Goal: Find specific page/section: Find specific page/section

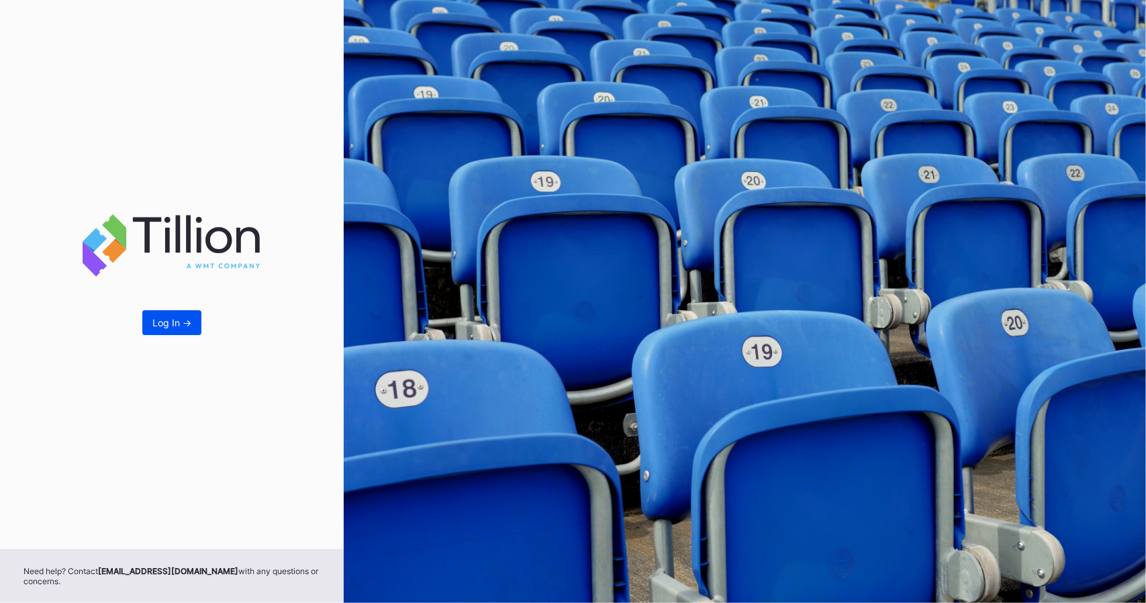
click at [177, 324] on div "Log In ->" at bounding box center [171, 322] width 39 height 11
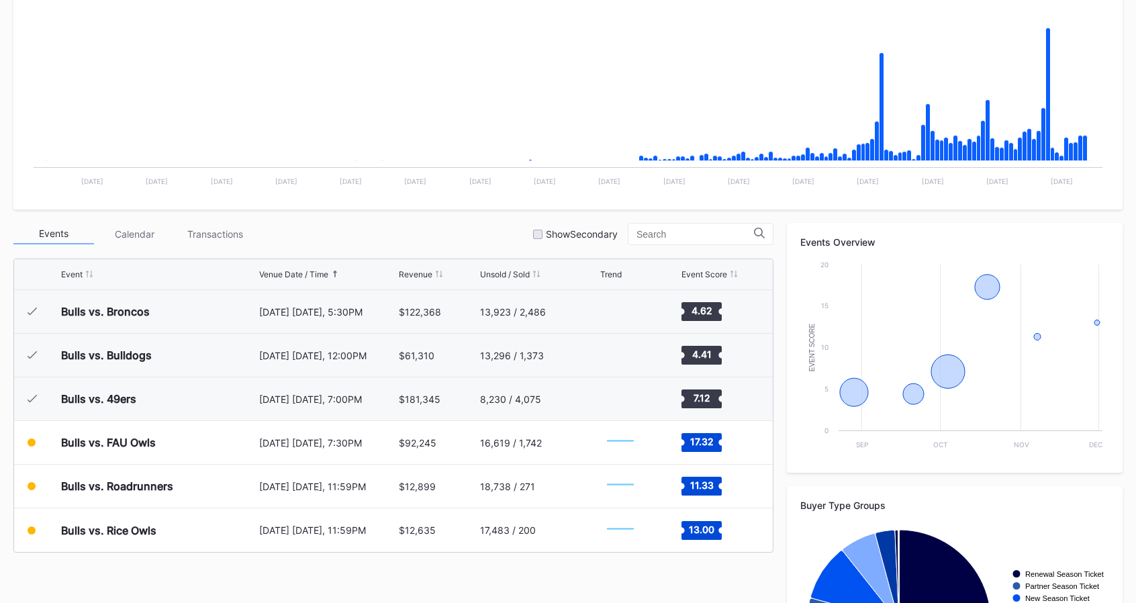
scroll to position [269, 0]
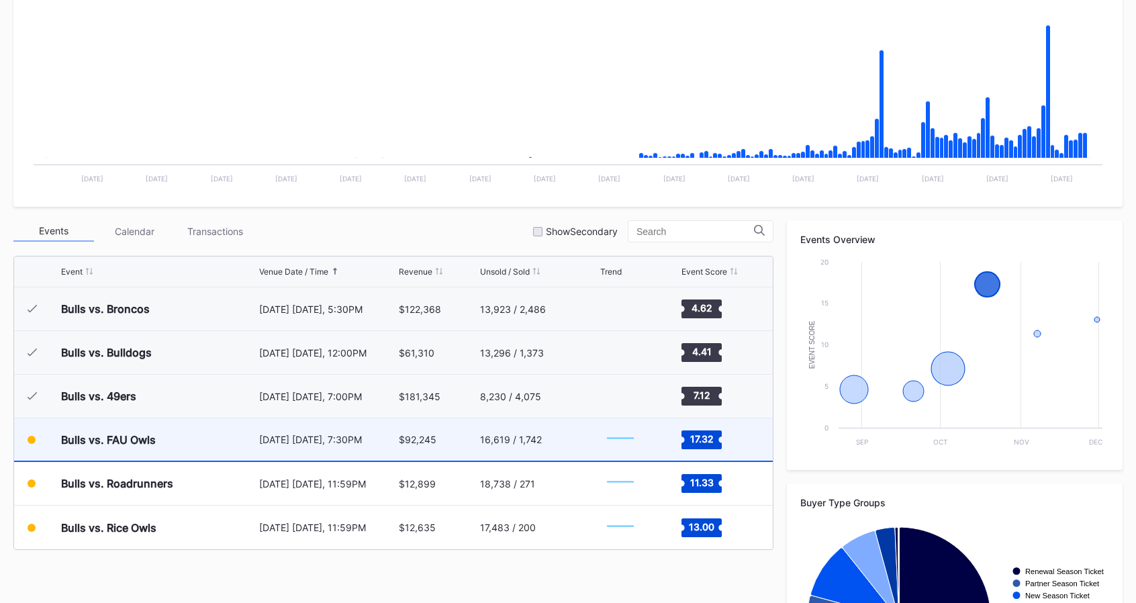
click at [142, 440] on div "Bulls vs. FAU Owls" at bounding box center [108, 439] width 95 height 13
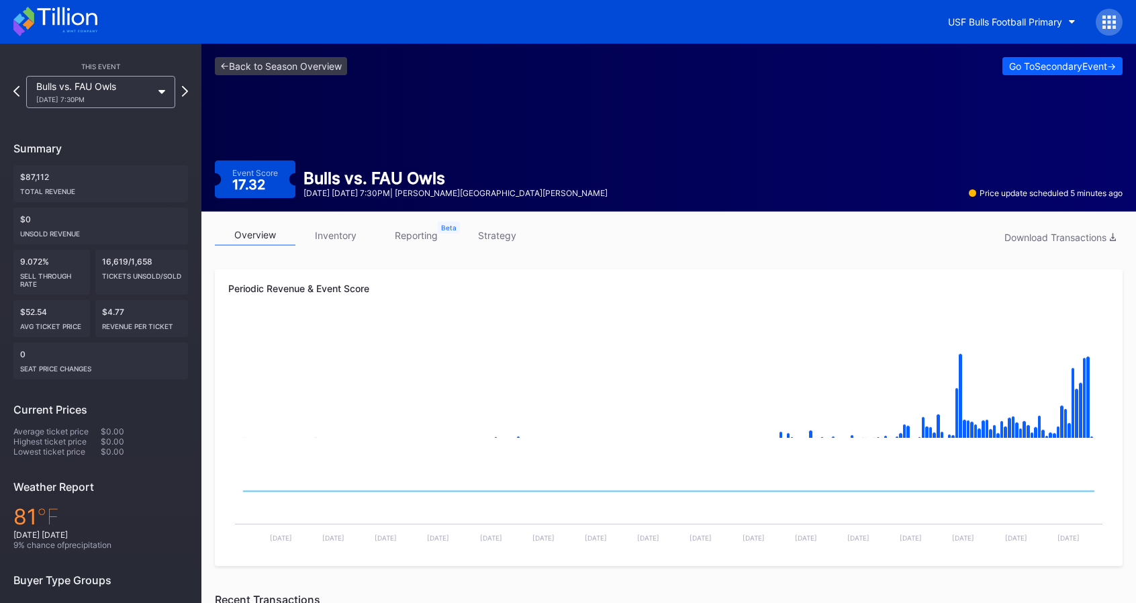
click at [409, 236] on link "reporting" at bounding box center [416, 235] width 81 height 21
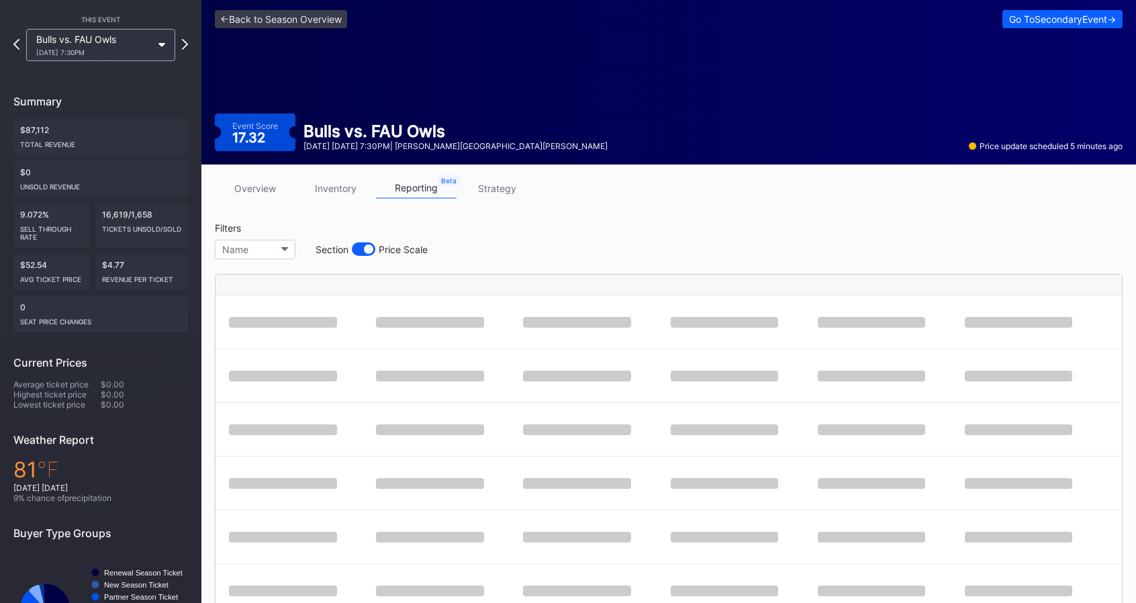
scroll to position [67, 0]
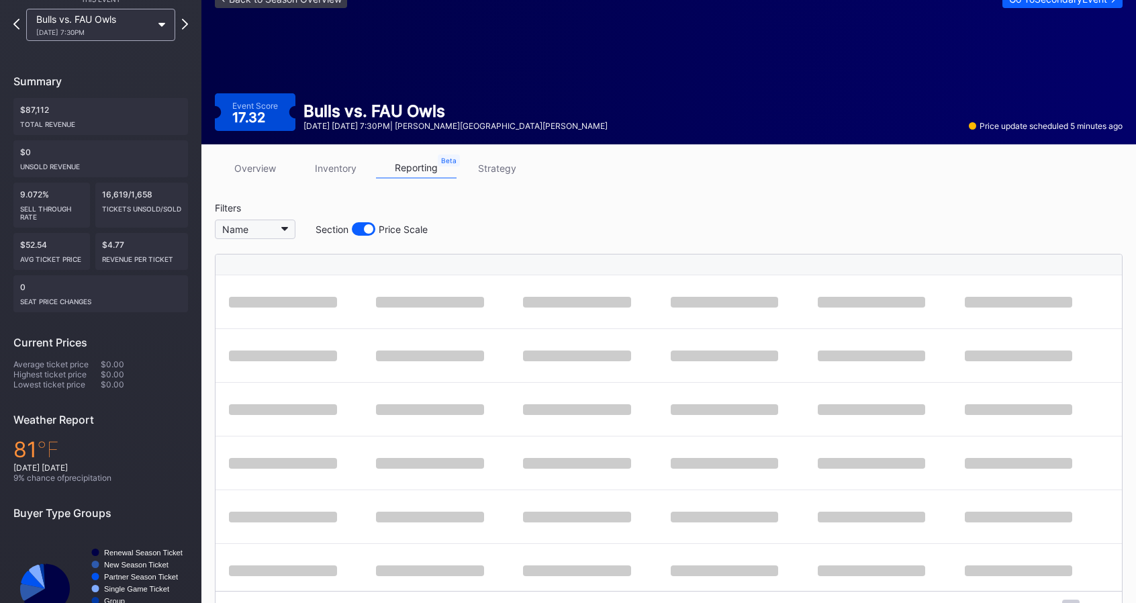
click at [251, 220] on button "Name" at bounding box center [255, 229] width 81 height 19
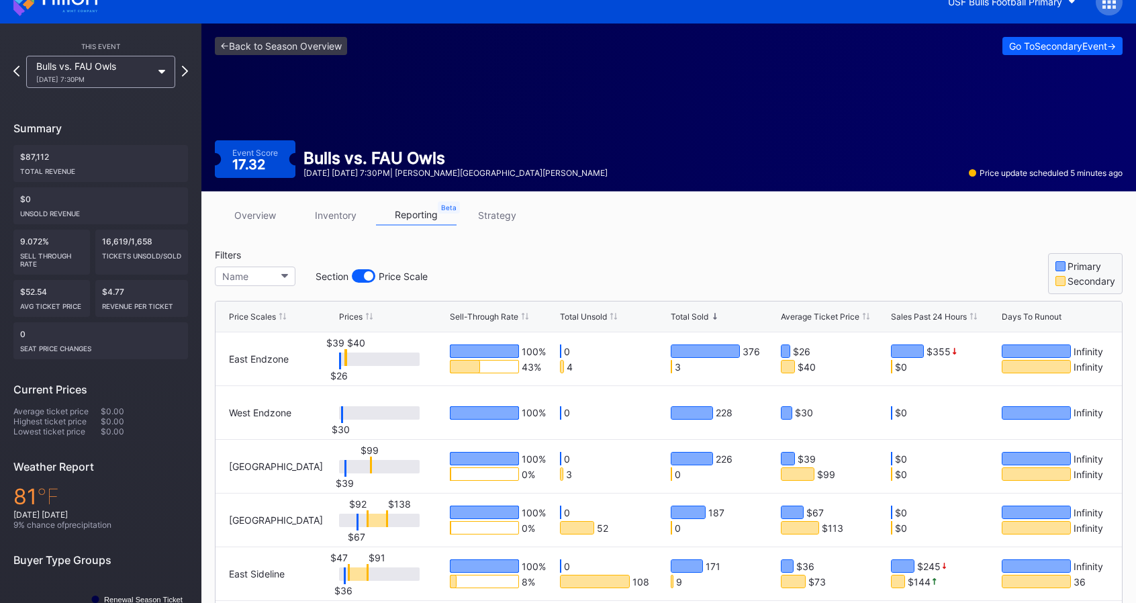
scroll to position [0, 0]
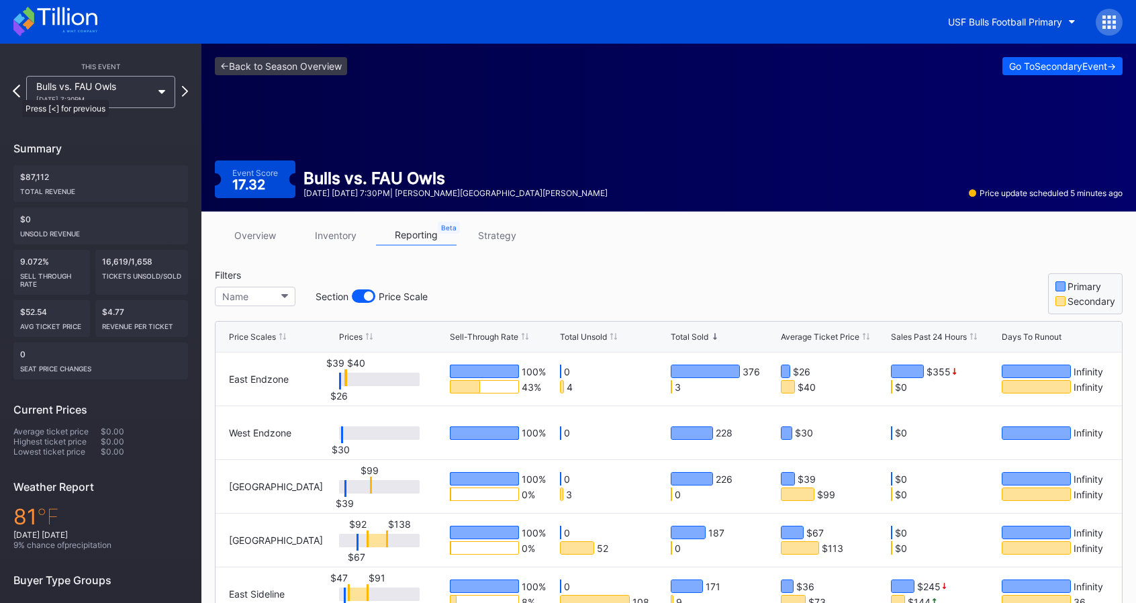
click at [15, 93] on icon at bounding box center [16, 91] width 7 height 13
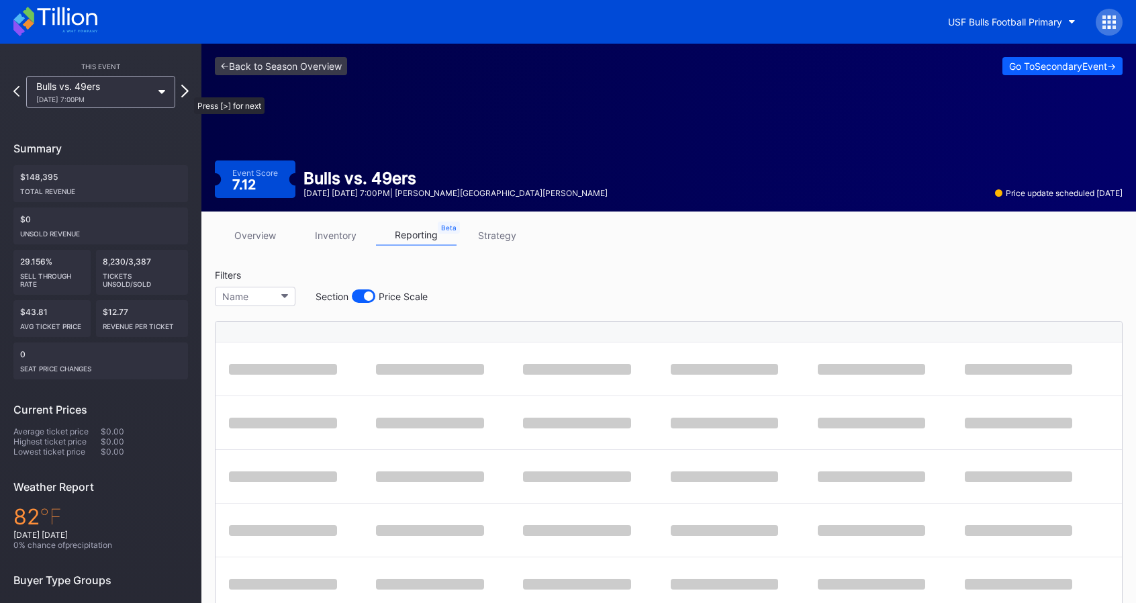
click at [187, 91] on icon at bounding box center [184, 91] width 7 height 13
